Goal: Transaction & Acquisition: Purchase product/service

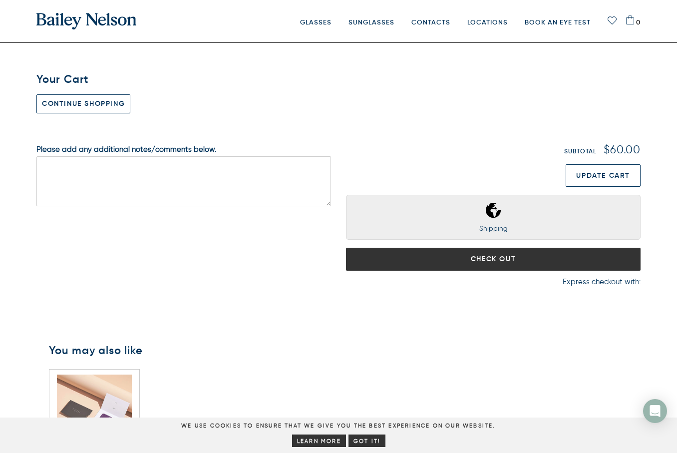
type input "Check Out"
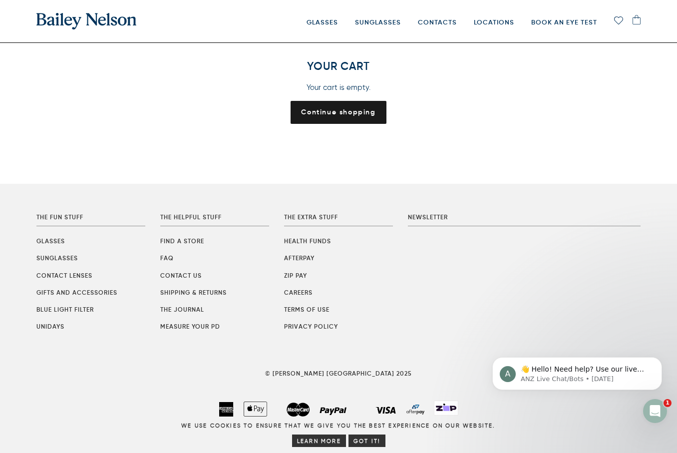
click at [343, 110] on link "Continue shopping" at bounding box center [338, 112] width 95 height 23
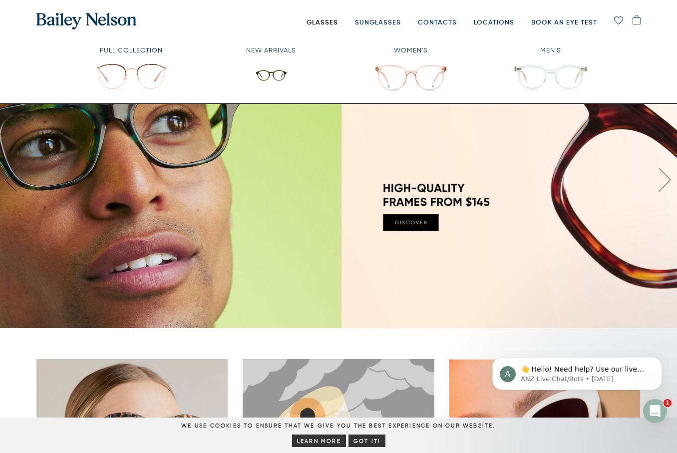
click at [334, 20] on link "Glasses" at bounding box center [322, 22] width 31 height 40
